Goal: Task Accomplishment & Management: Manage account settings

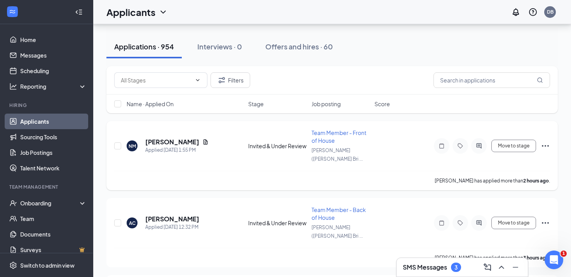
scroll to position [69, 0]
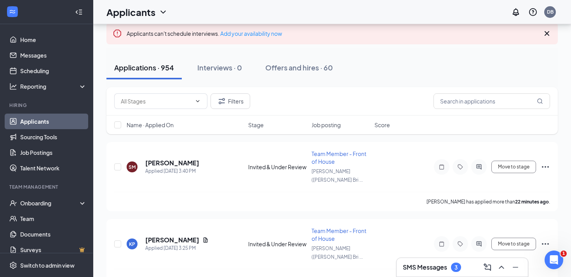
scroll to position [47, 0]
